Goal: Learn about a topic

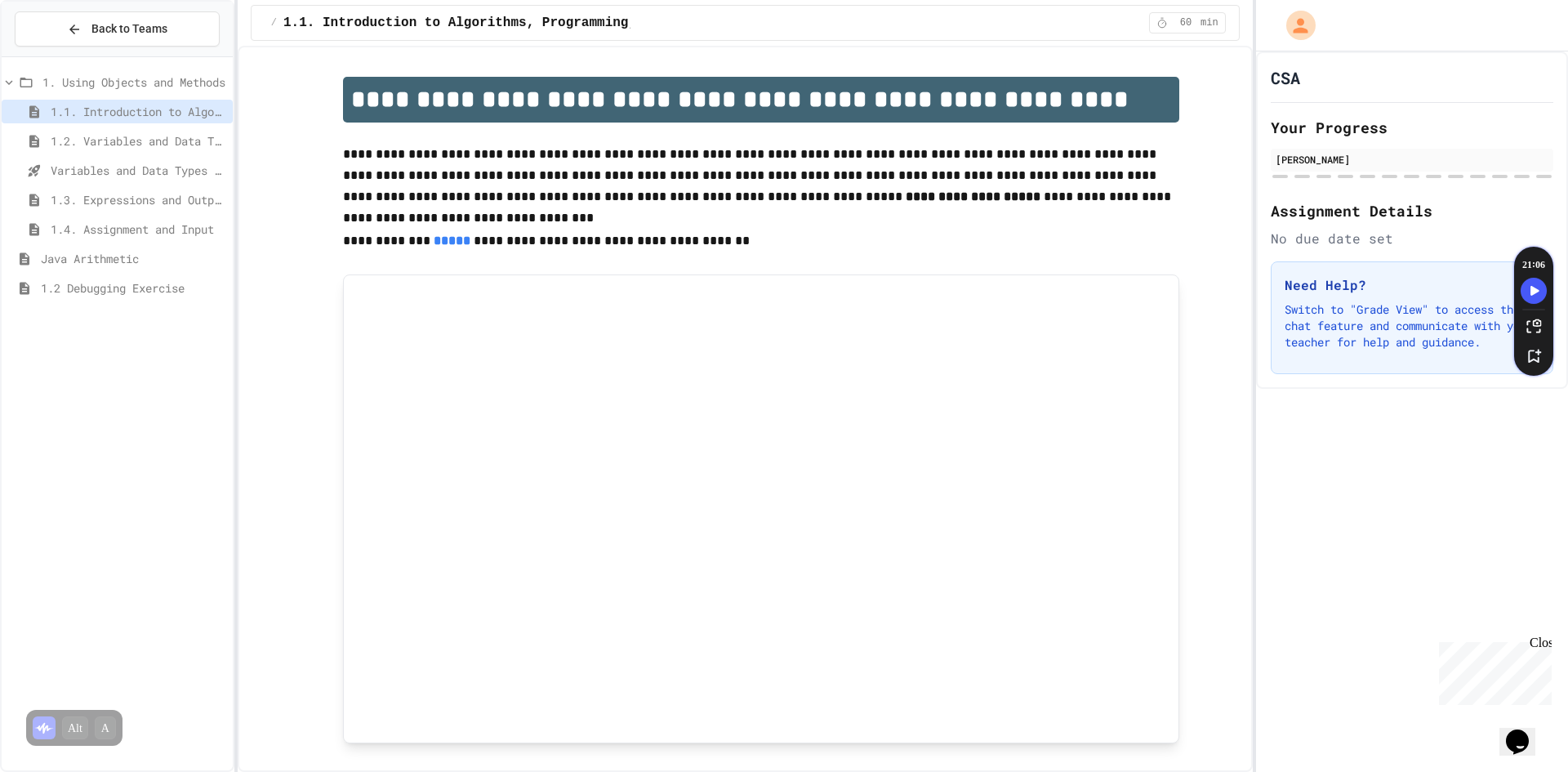
click at [119, 283] on span "1.2 Debugging Exercise" at bounding box center [133, 288] width 185 height 18
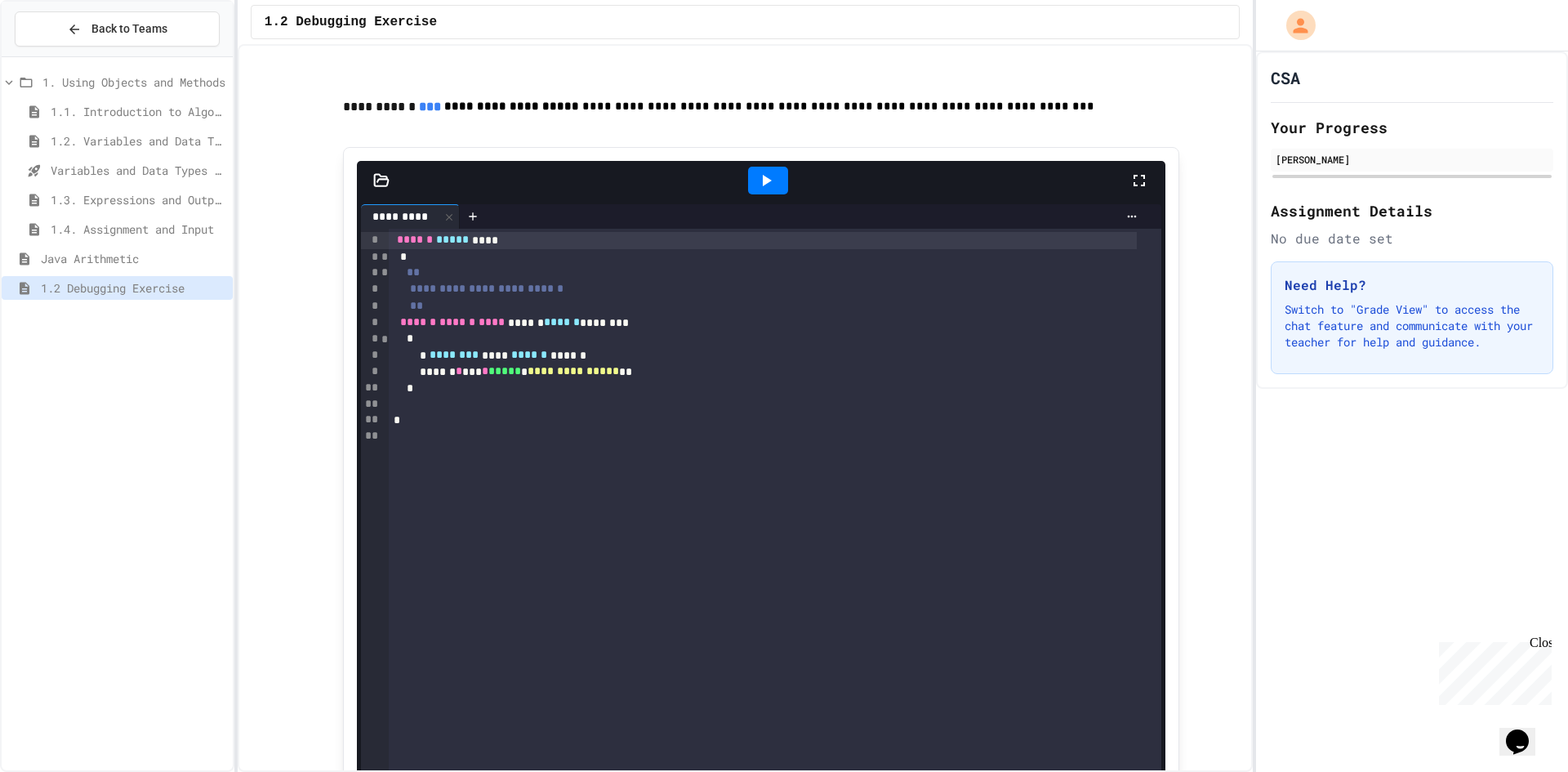
scroll to position [163, 0]
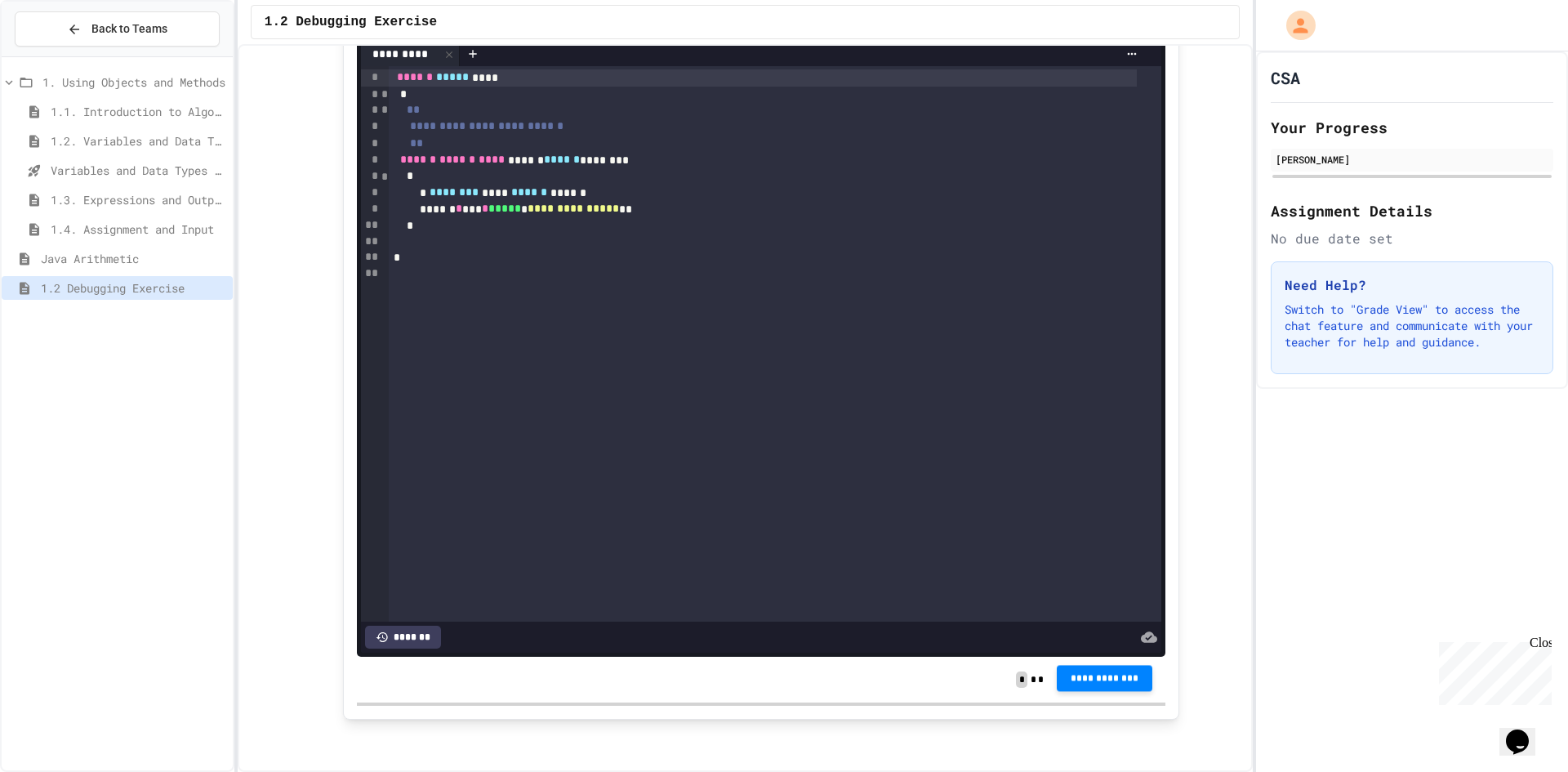
click at [1115, 678] on span "**********" at bounding box center [1105, 679] width 70 height 13
